Goal: Task Accomplishment & Management: Manage account settings

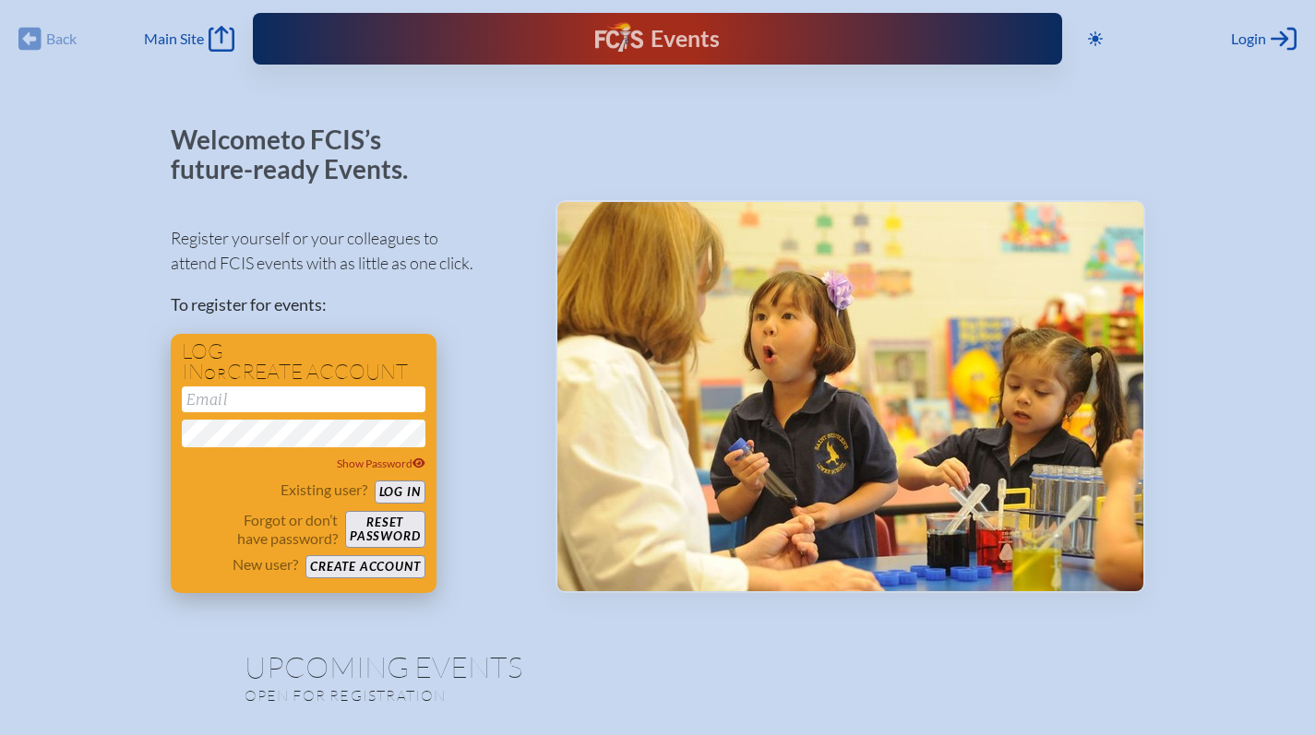
type input "[EMAIL_ADDRESS][DOMAIN_NAME]"
click at [400, 490] on button "Log in" at bounding box center [400, 492] width 51 height 23
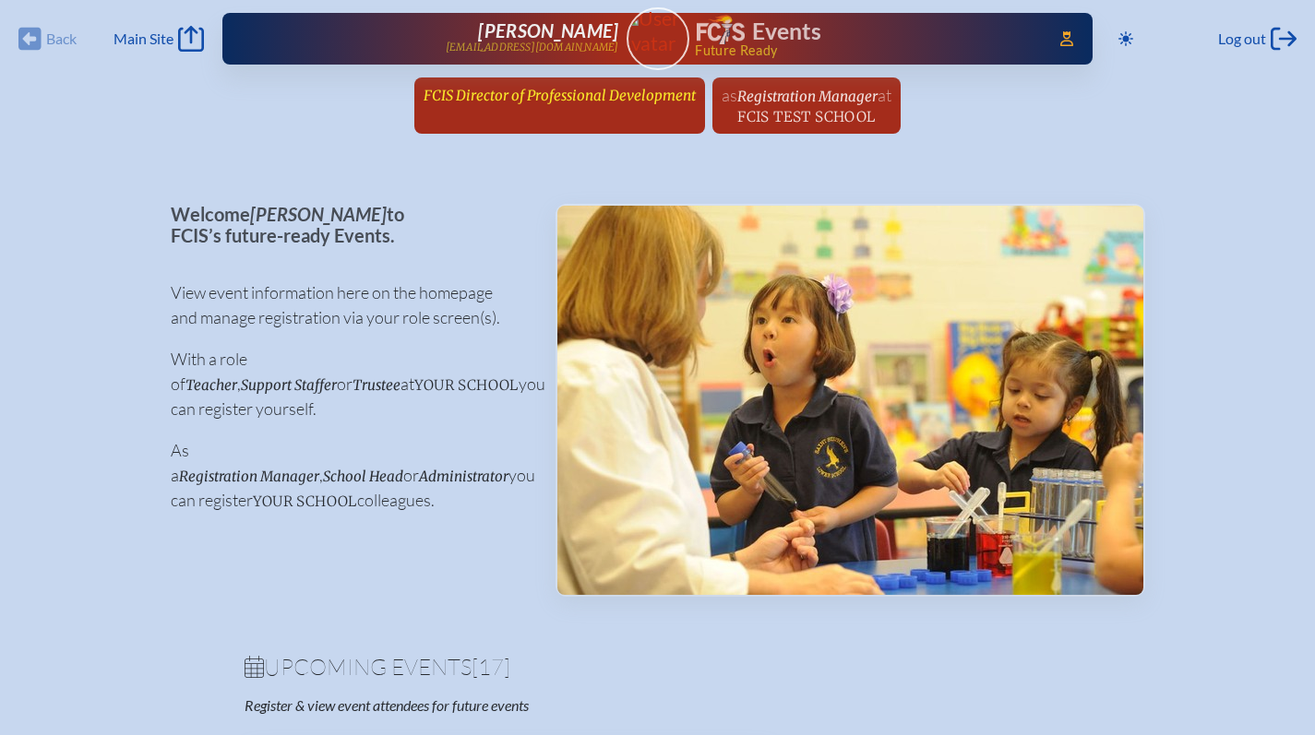
click at [625, 87] on span "FCIS Director of Professional Development" at bounding box center [559, 96] width 272 height 18
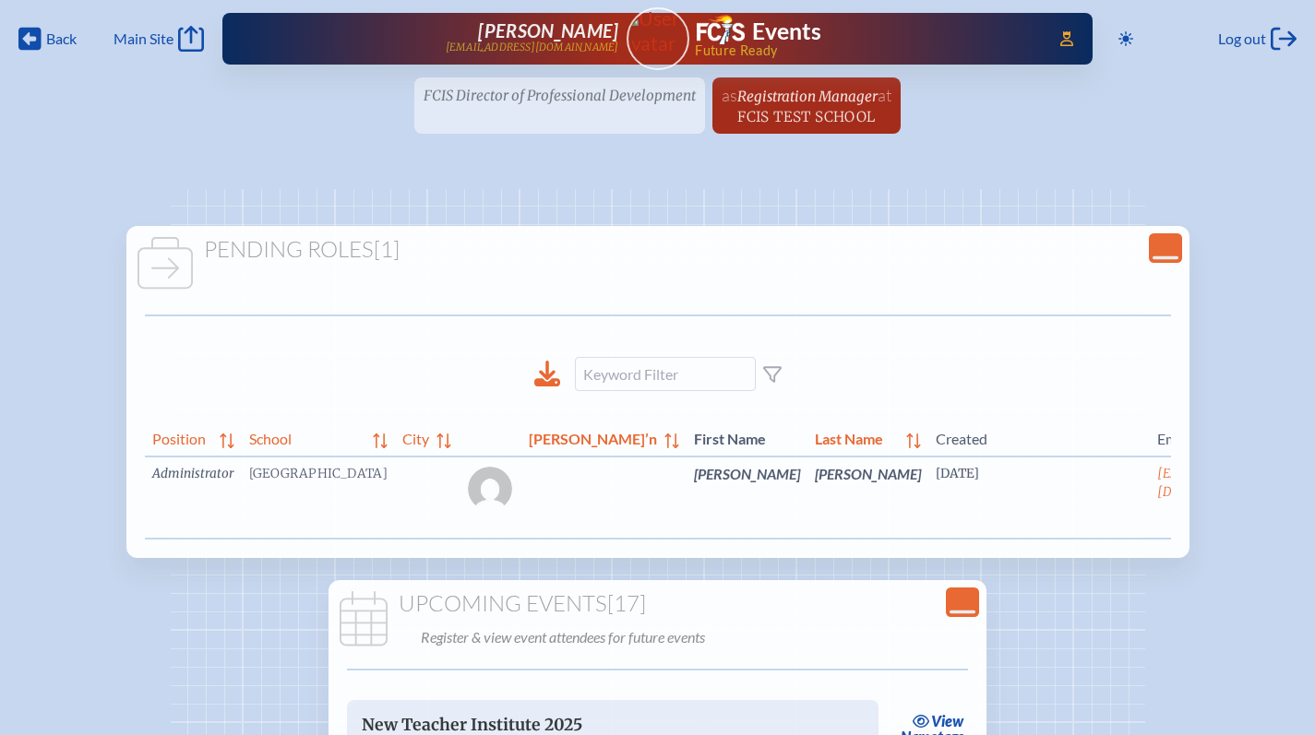
scroll to position [0, 42]
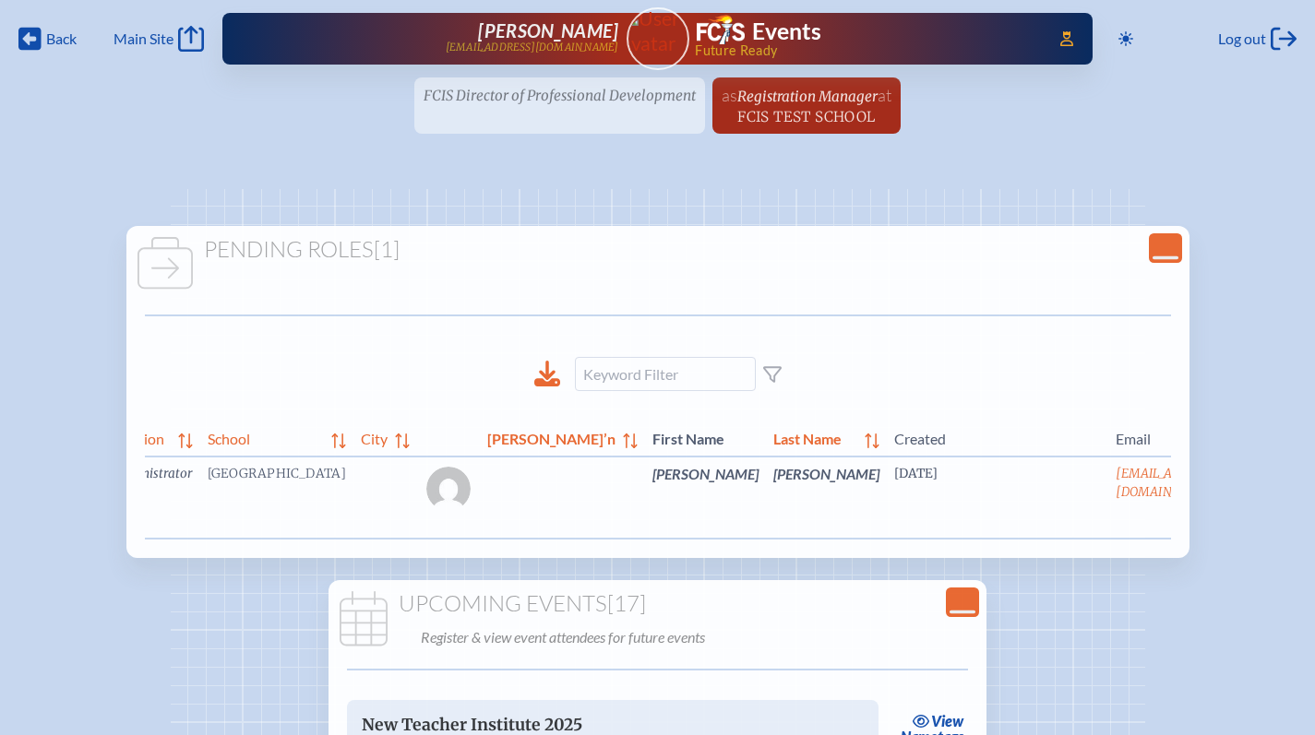
click at [1237, 505] on link "edit Person’s Details" at bounding box center [1268, 501] width 62 height 58
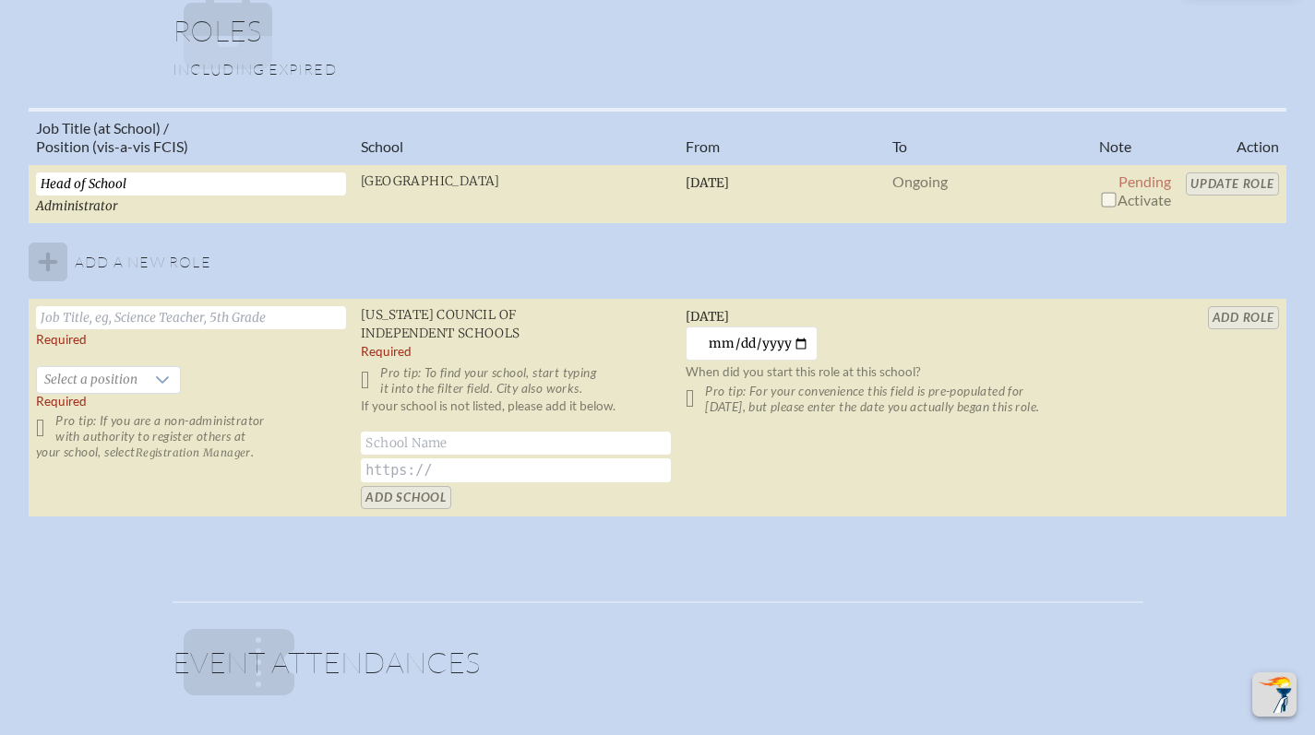
scroll to position [1298, 0]
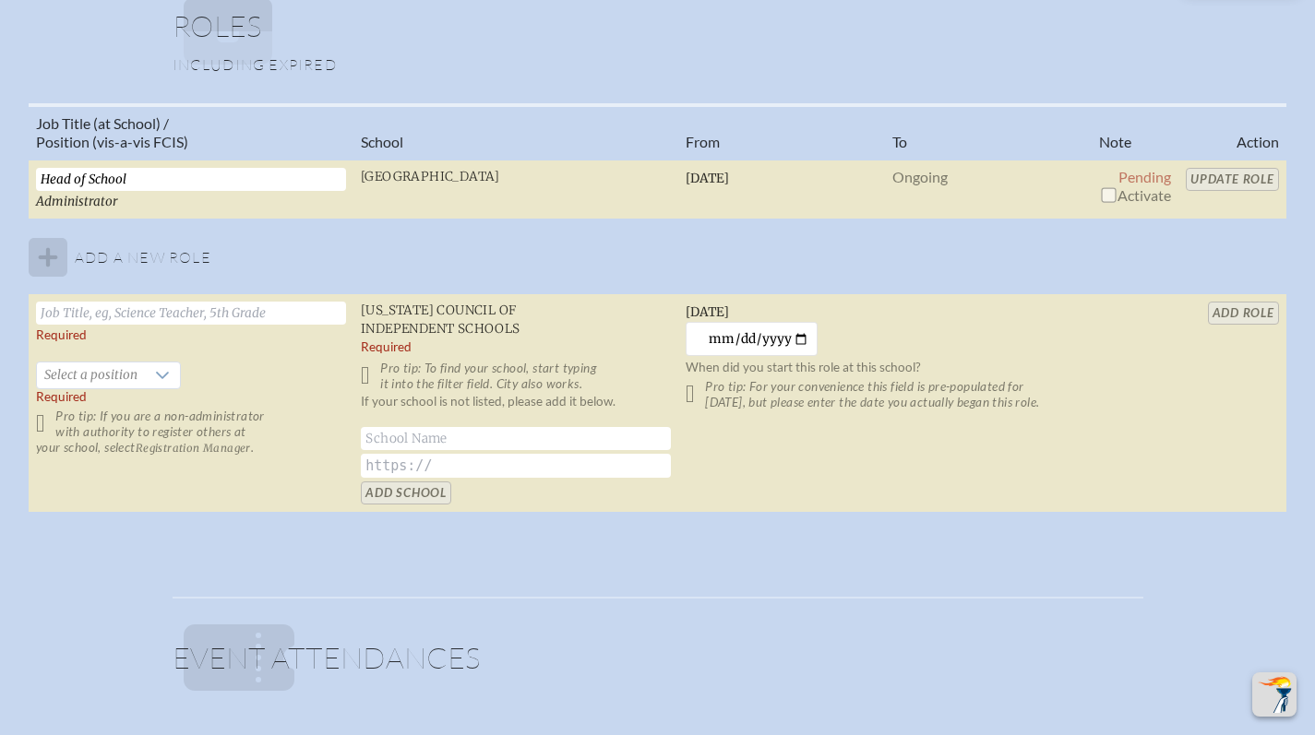
click at [1104, 197] on input "checkbox" at bounding box center [1108, 194] width 15 height 15
checkbox input "true"
click at [1227, 181] on input "Update Role" at bounding box center [1231, 179] width 93 height 23
